Goal: Task Accomplishment & Management: Use online tool/utility

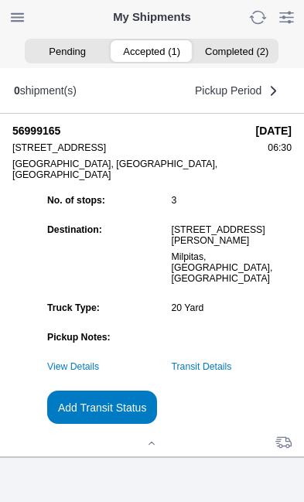
scroll to position [168, 0]
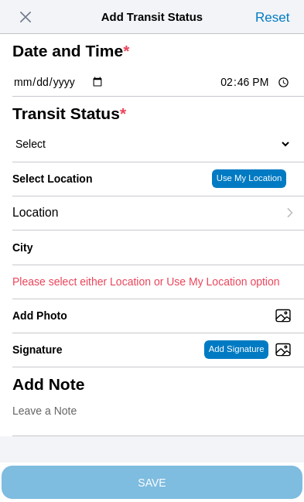
click at [263, 91] on input "14:46" at bounding box center [255, 82] width 73 height 16
type input "13:25"
click at [92, 151] on select "Select Arrive at Drop Off Arrive at Pickup Break Start Break Stop Depart Drop O…" at bounding box center [151, 144] width 279 height 14
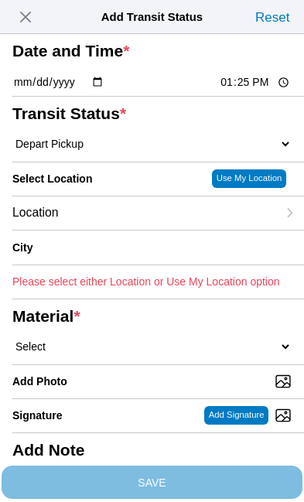
click at [154, 151] on select "Select Arrive at Drop Off Arrive at Pickup Break Start Break Stop Depart Drop O…" at bounding box center [151, 144] width 279 height 14
select select "DPTDLVLOC"
click at [117, 230] on div "Location" at bounding box center [144, 213] width 265 height 33
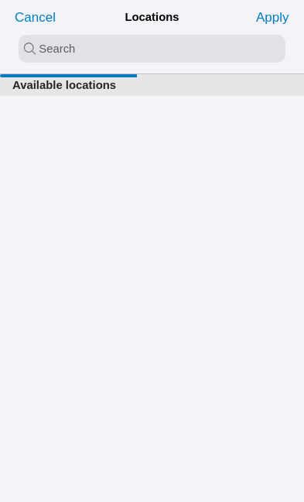
click at [64, 50] on input "search text" at bounding box center [152, 49] width 267 height 28
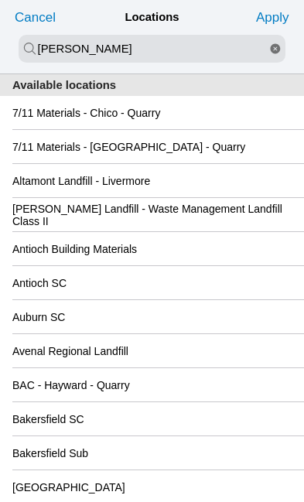
type input "[PERSON_NAME]"
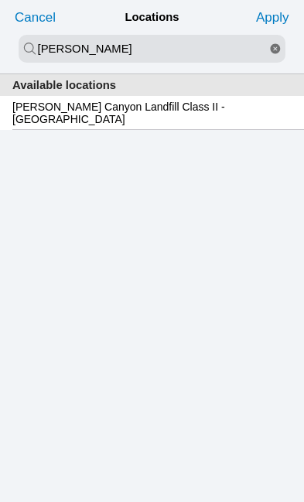
click at [0, 0] on slot "[PERSON_NAME] Canyon Landfill Class II - [GEOGRAPHIC_DATA]" at bounding box center [0, 0] width 0 height 0
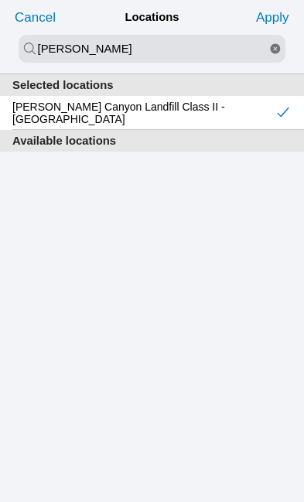
click at [0, 0] on slot "Apply" at bounding box center [0, 0] width 0 height 0
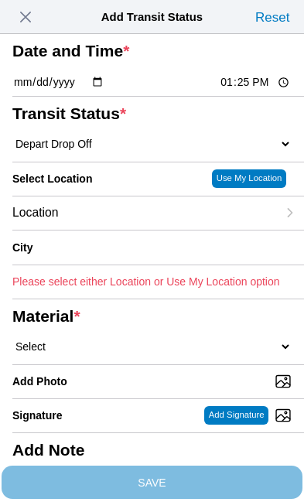
type input "[GEOGRAPHIC_DATA]"
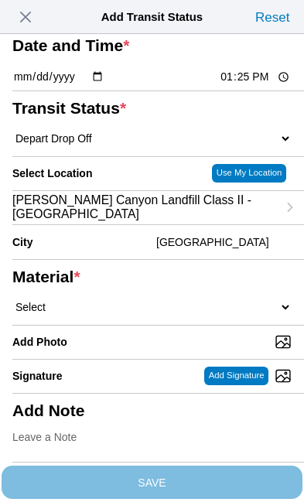
scroll to position [149, 0]
click at [109, 300] on select "Select 1" x 3" Rock 1" x 4" Rock 2" x 4" Rock Asphalt Cold Patch Backfill Spec …" at bounding box center [151, 307] width 279 height 14
select select "708654"
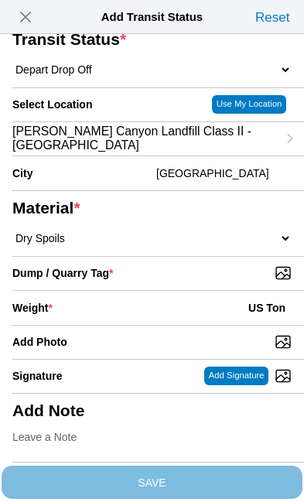
click at [226, 282] on input "Dump / Quarry Tag *" at bounding box center [158, 273] width 292 height 17
type input "C:\fakepath\image.jpg"
click at [133, 291] on div "Weight * US Ton" at bounding box center [151, 308] width 279 height 34
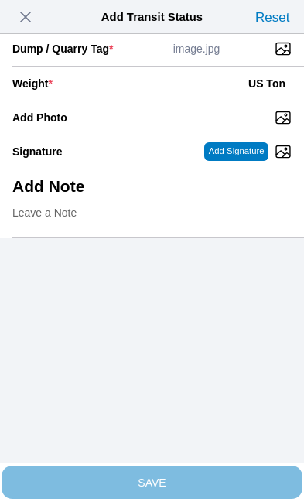
scroll to position [317, 0]
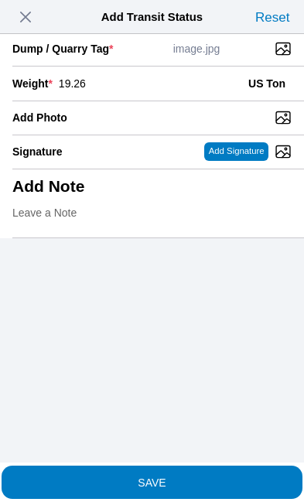
type input "19.26"
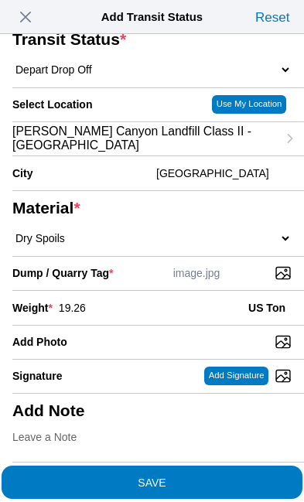
scroll to position [295, 0]
click at [213, 477] on span "SAVE" at bounding box center [151, 482] width 279 height 11
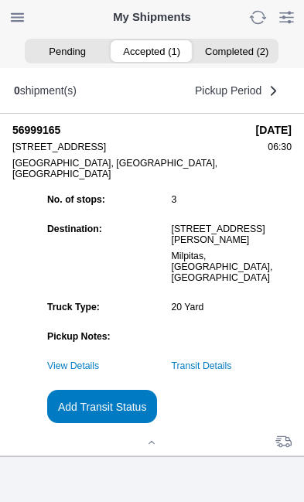
scroll to position [1, 0]
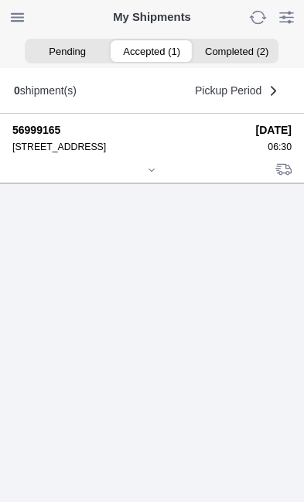
click at [162, 177] on div at bounding box center [151, 172] width 279 height 12
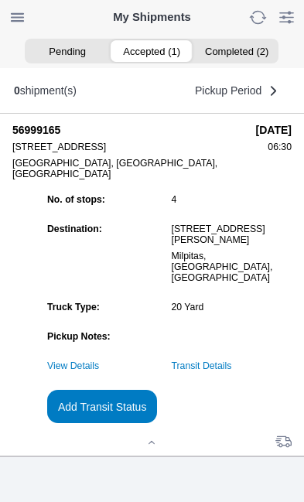
scroll to position [168, 0]
click at [232, 364] on link "Transit Details" at bounding box center [202, 366] width 60 height 11
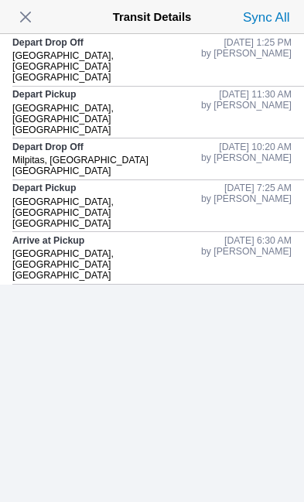
scroll to position [0, 0]
